Goal: Information Seeking & Learning: Compare options

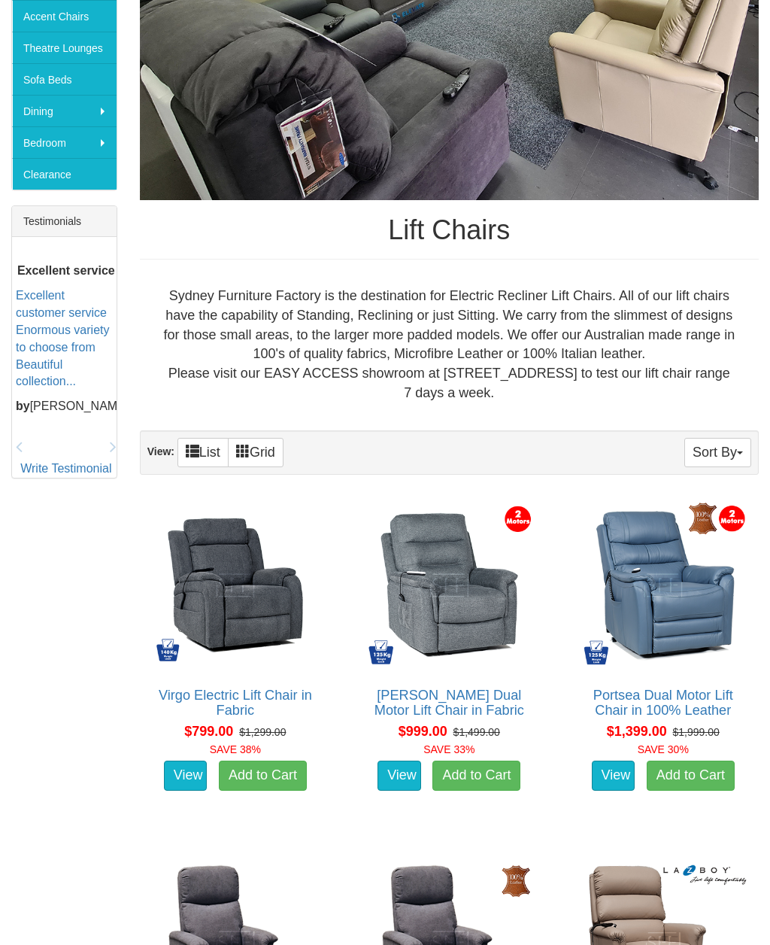
scroll to position [444, 0]
click at [725, 445] on button "Sort By" at bounding box center [718, 452] width 67 height 29
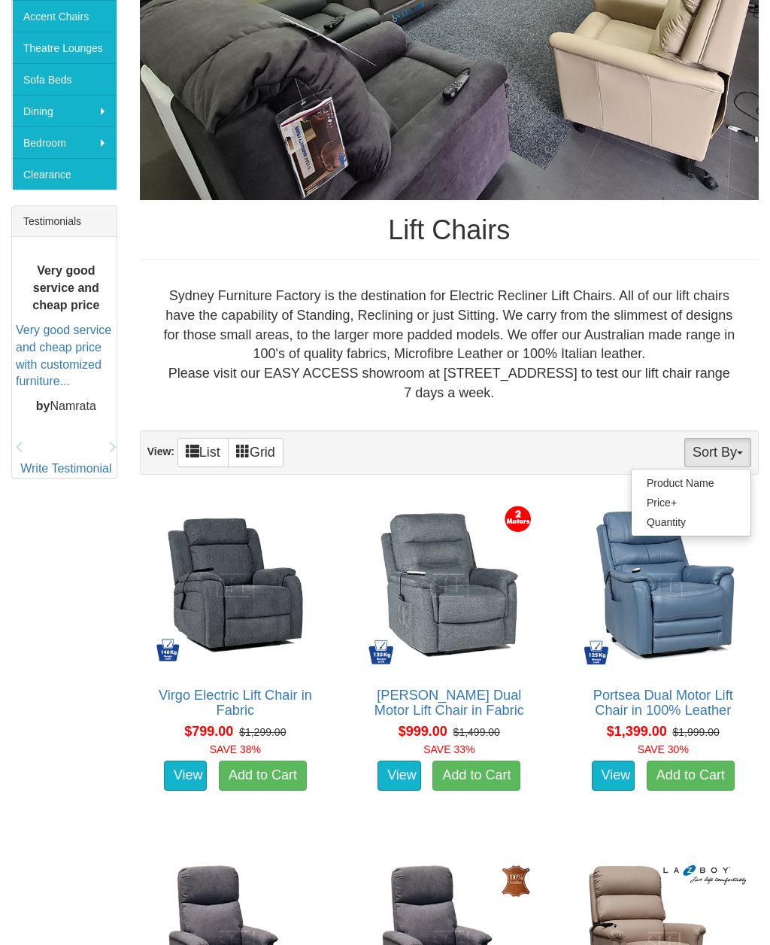
click at [657, 499] on link "Price+" at bounding box center [691, 503] width 119 height 20
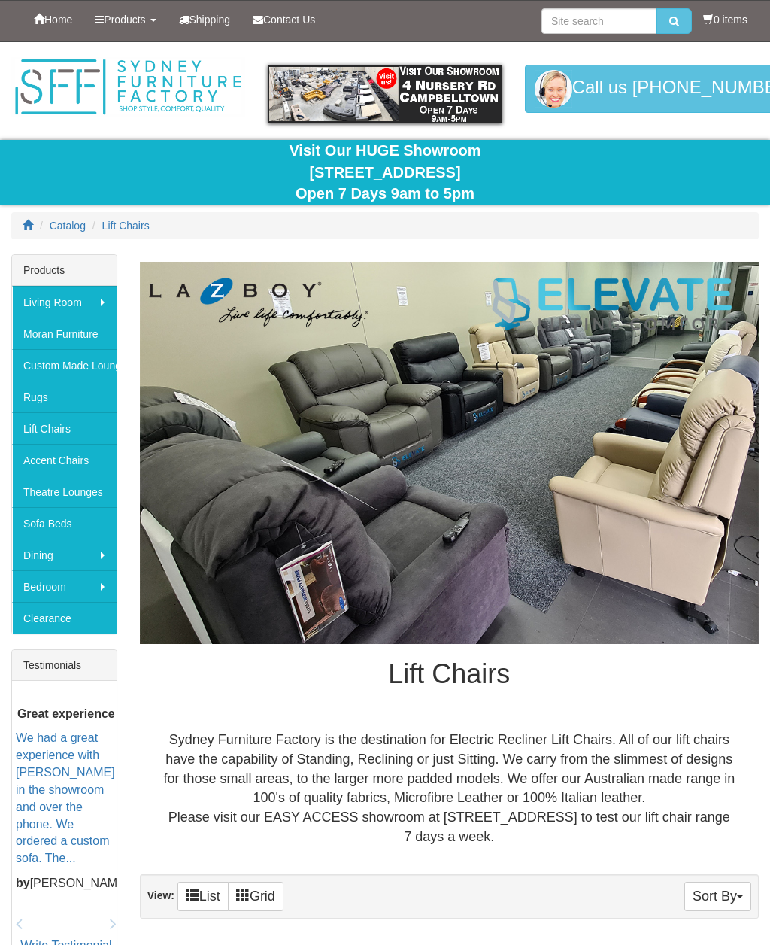
scroll to position [493, 0]
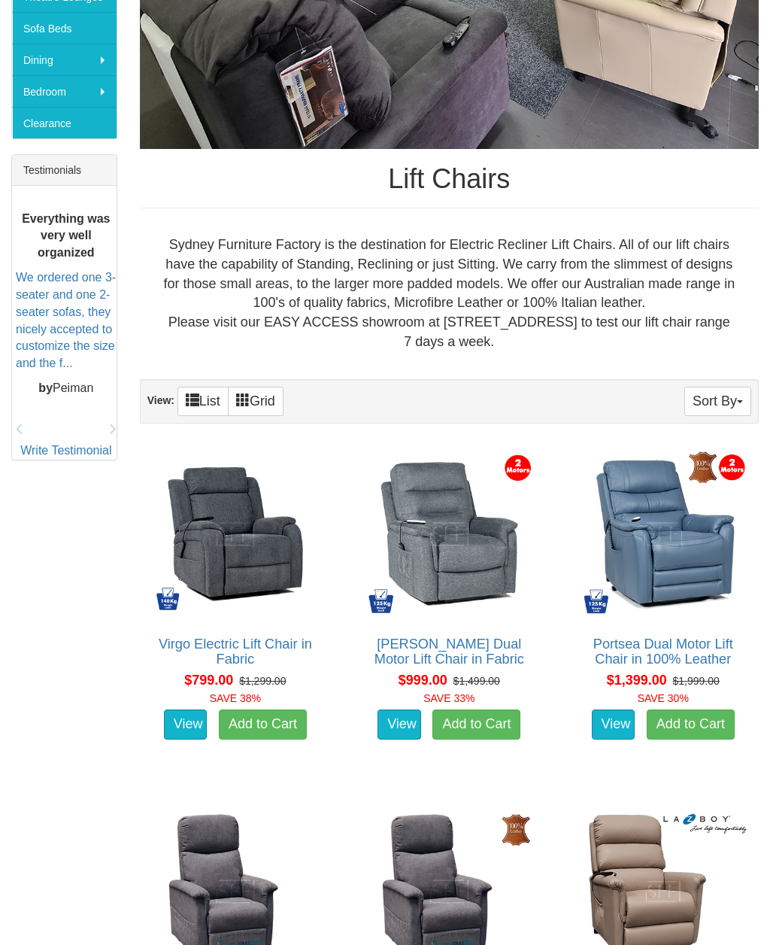
scroll to position [495, 0]
click at [708, 400] on button "Sort By" at bounding box center [718, 401] width 67 height 29
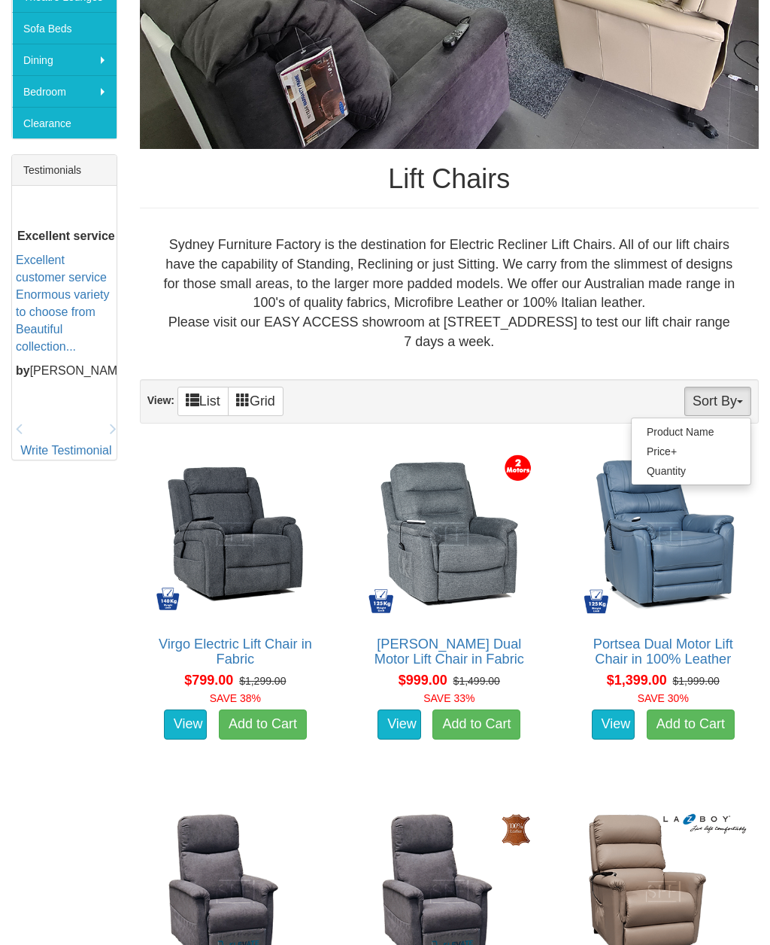
click at [654, 445] on link "Price+" at bounding box center [691, 452] width 119 height 20
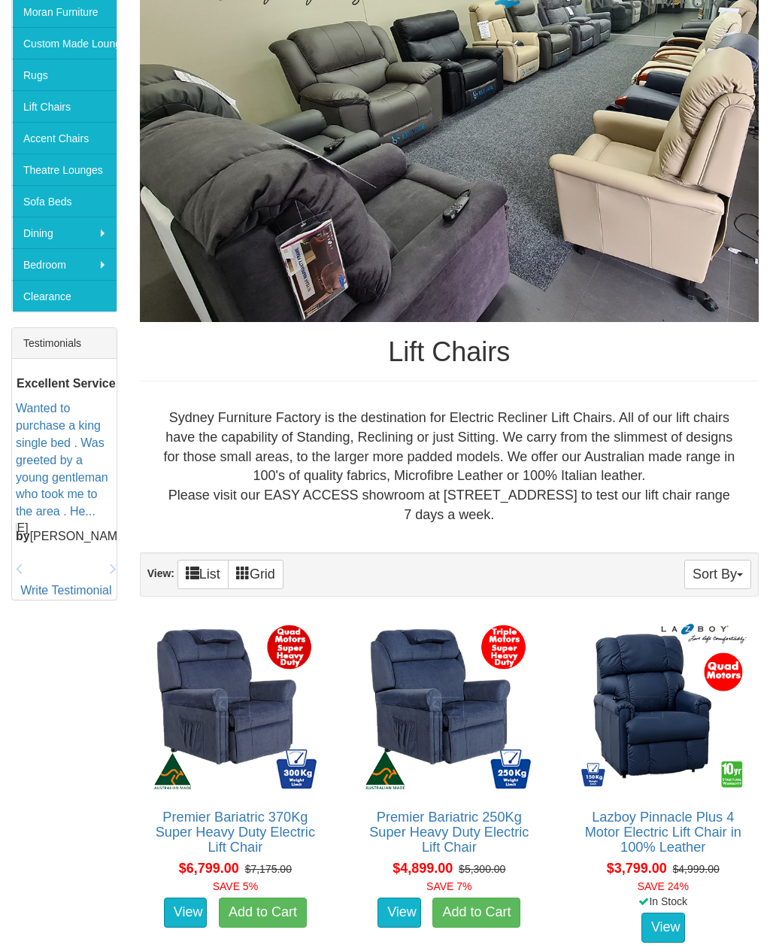
scroll to position [322, 0]
click at [705, 577] on button "Sort By" at bounding box center [718, 574] width 67 height 29
click at [651, 597] on link "Product Name" at bounding box center [691, 605] width 119 height 20
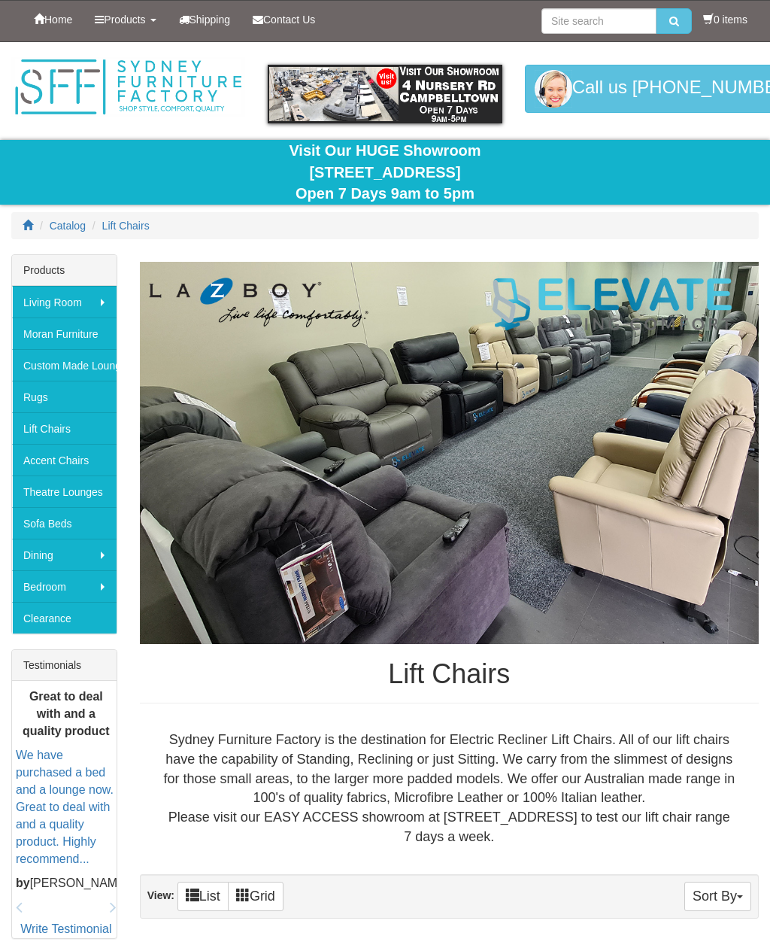
scroll to position [372, 0]
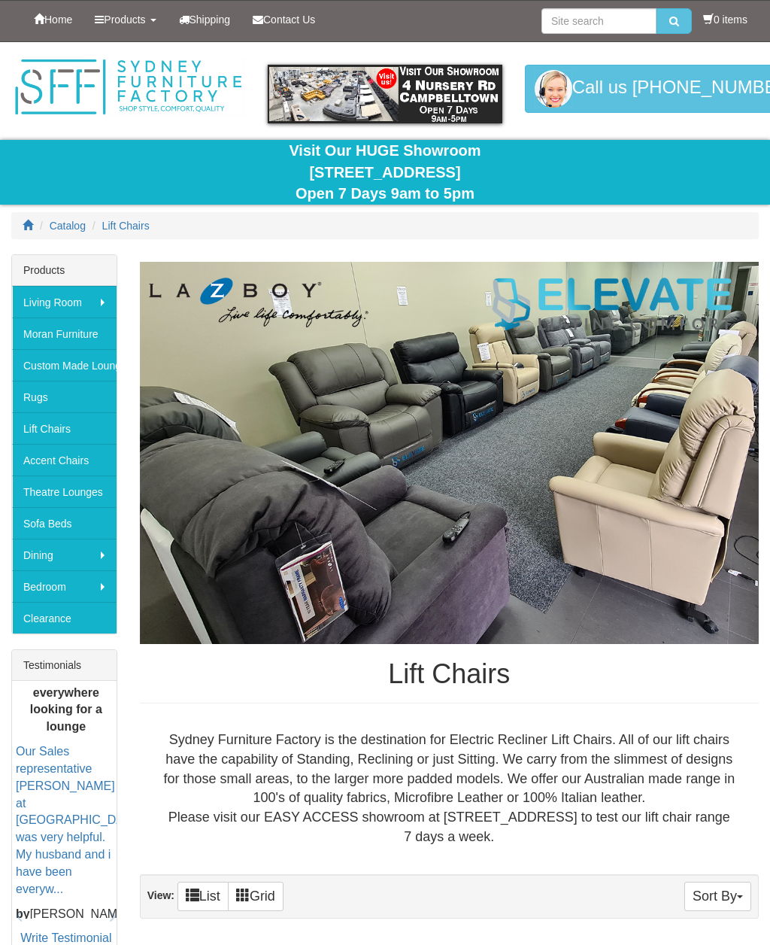
scroll to position [545, 0]
